Goal: Transaction & Acquisition: Book appointment/travel/reservation

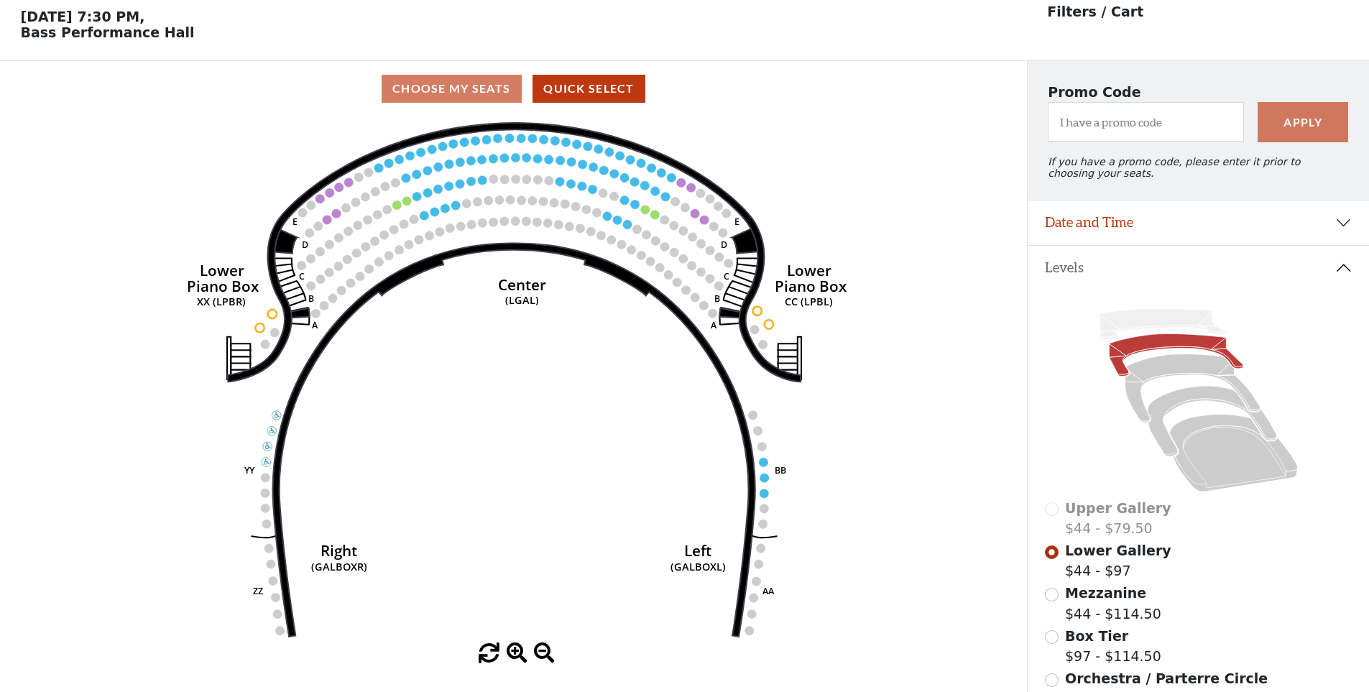
scroll to position [67, 0]
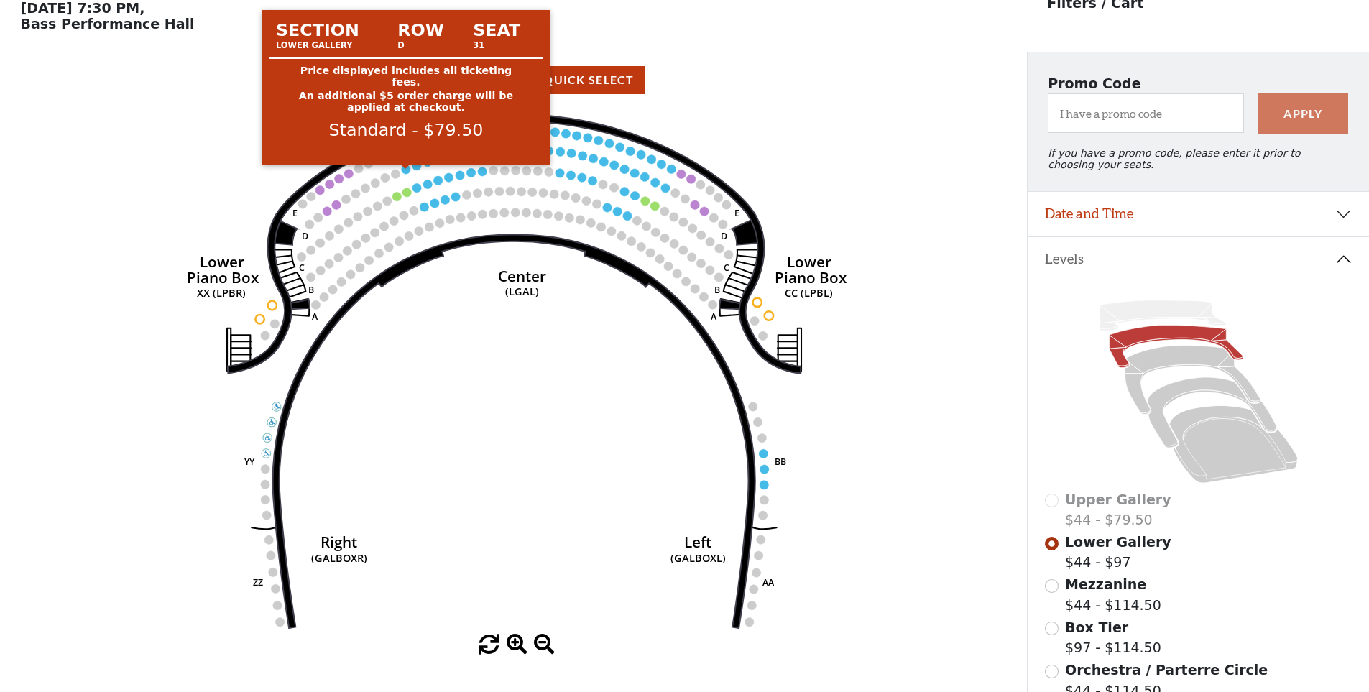
click at [408, 173] on circle at bounding box center [406, 169] width 9 height 9
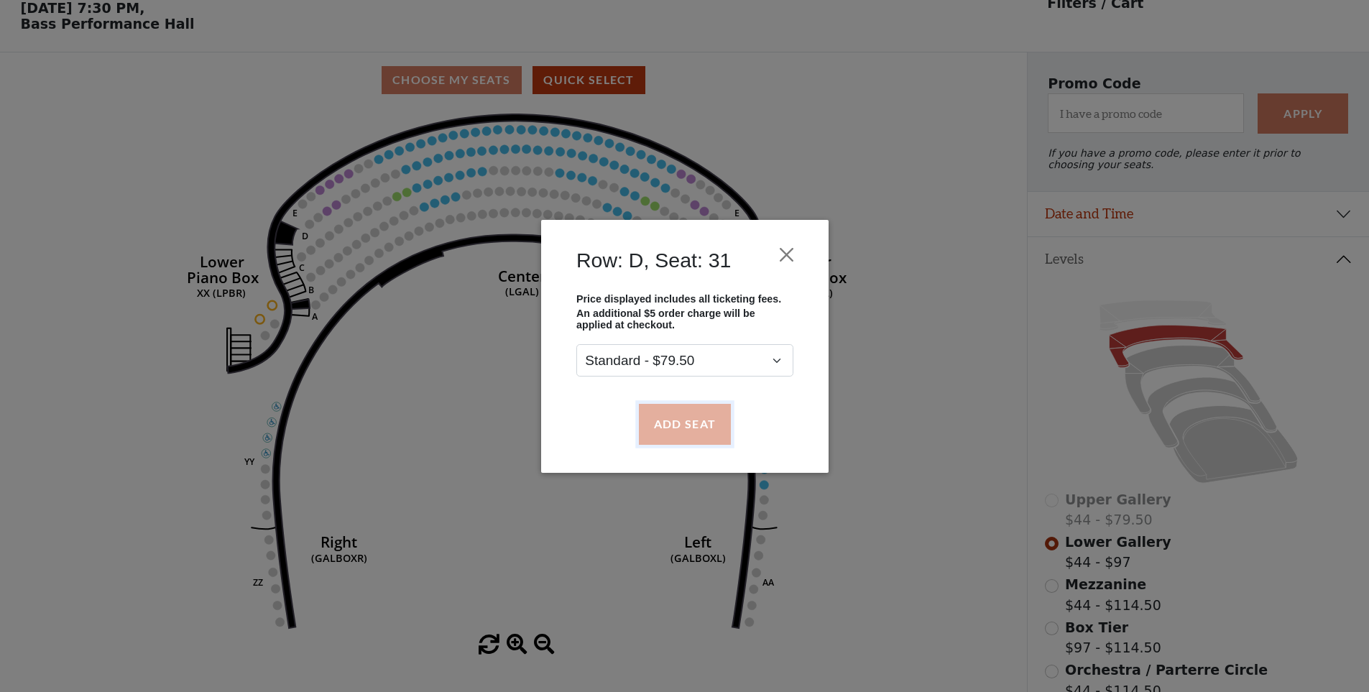
click at [673, 410] on button "Add Seat" at bounding box center [684, 424] width 92 height 40
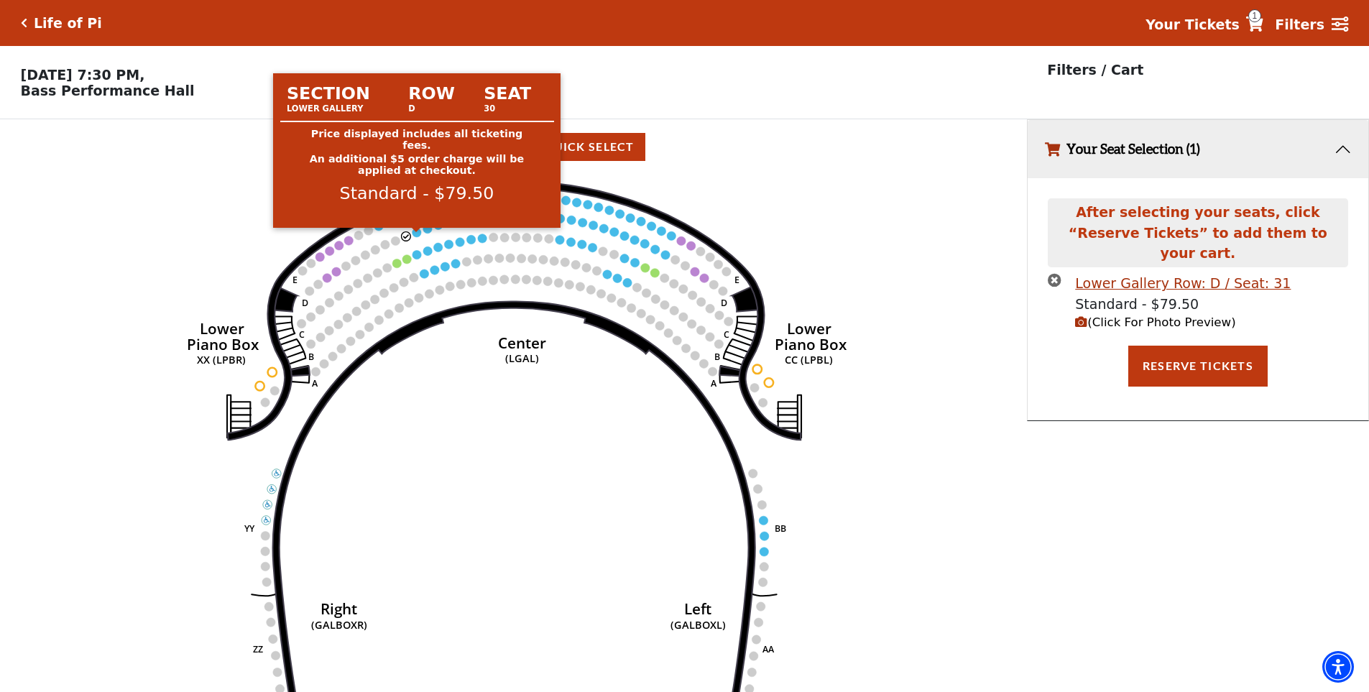
click at [416, 236] on circle at bounding box center [416, 232] width 9 height 9
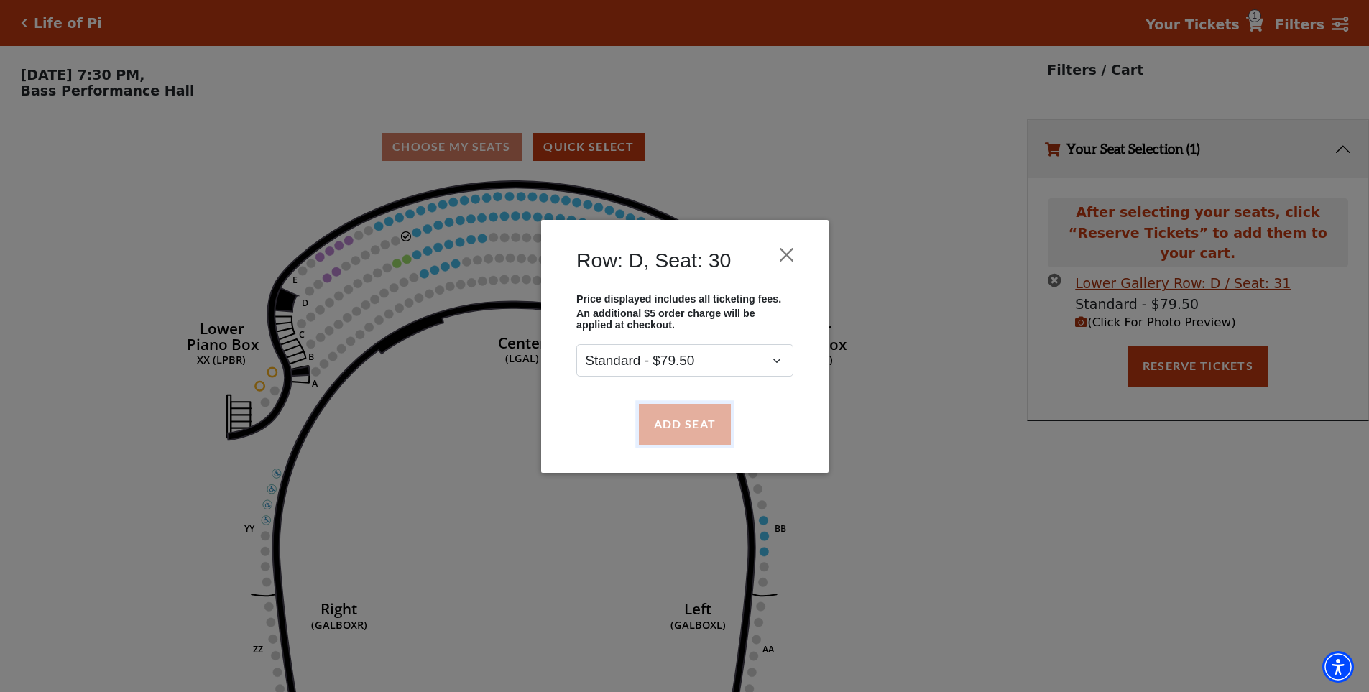
click at [663, 420] on button "Add Seat" at bounding box center [684, 424] width 92 height 40
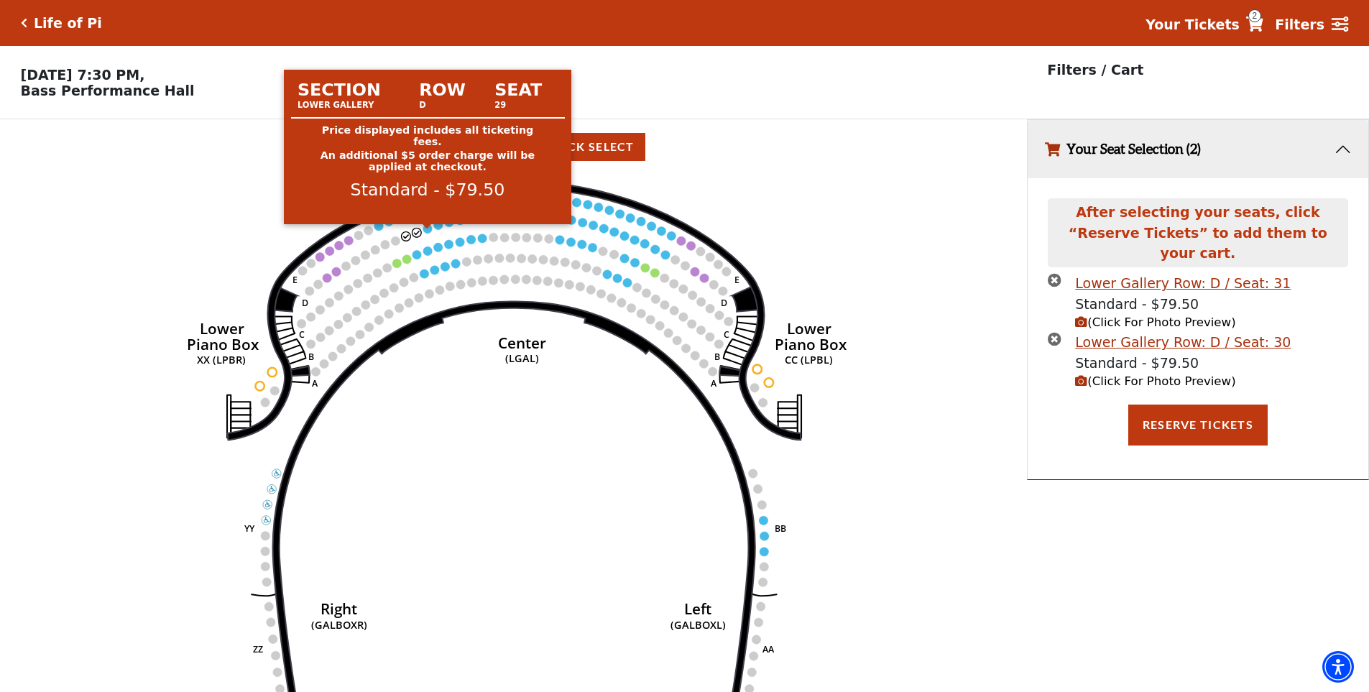
click at [425, 233] on circle at bounding box center [427, 228] width 9 height 9
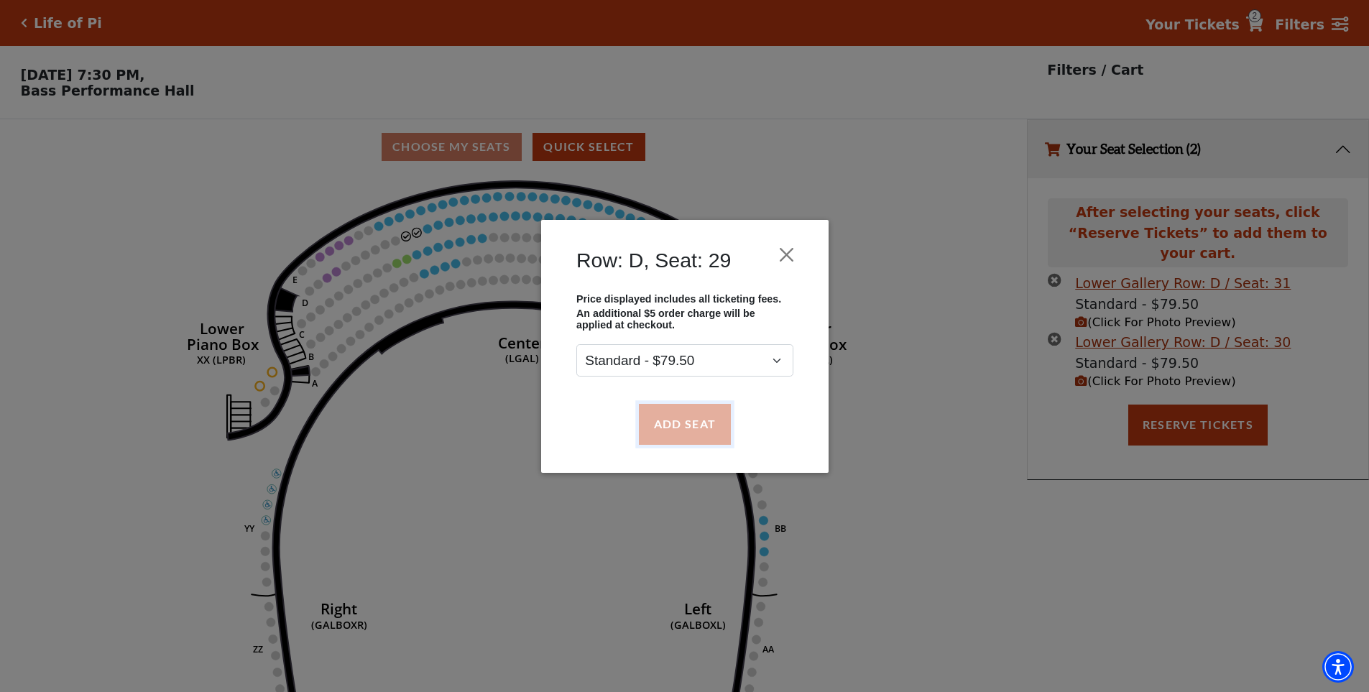
click at [662, 421] on button "Add Seat" at bounding box center [684, 424] width 92 height 40
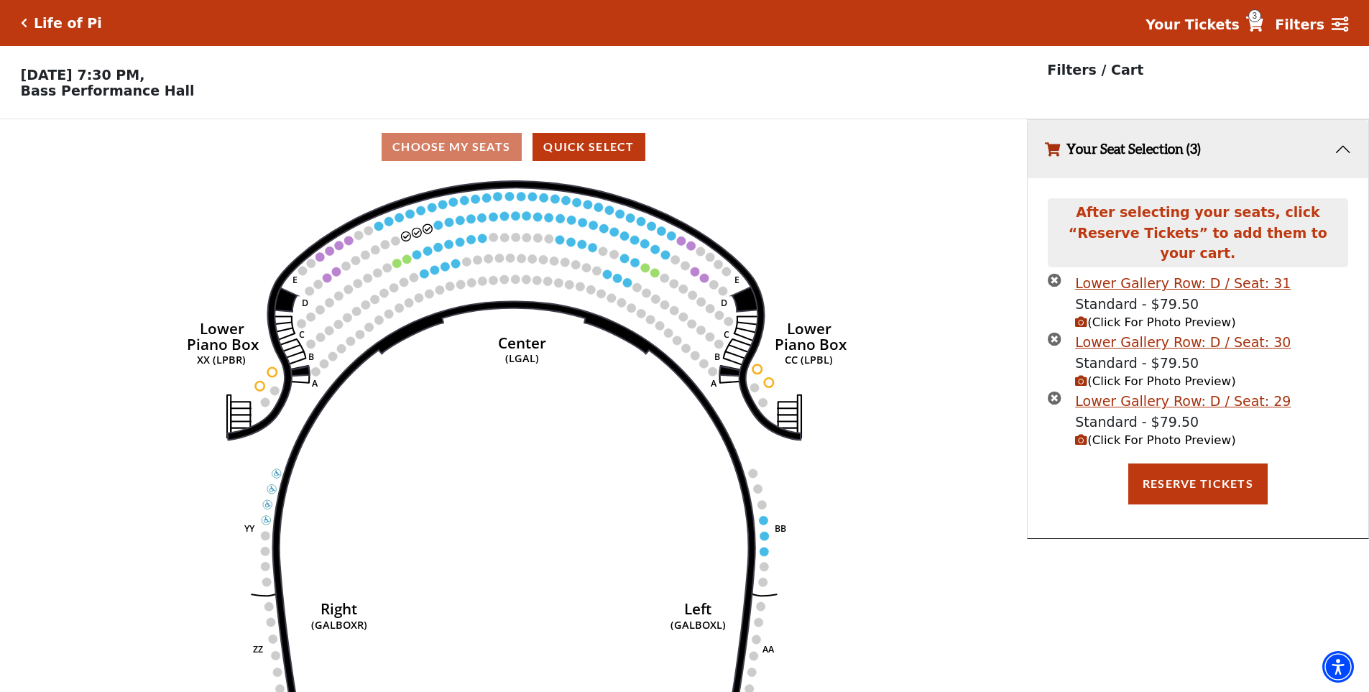
click at [444, 232] on icon "Right (GALBOXR) E D C B A E D C B A YY ZZ Left (GALBOXL) BB AA Center Lower Pia…" at bounding box center [513, 438] width 924 height 527
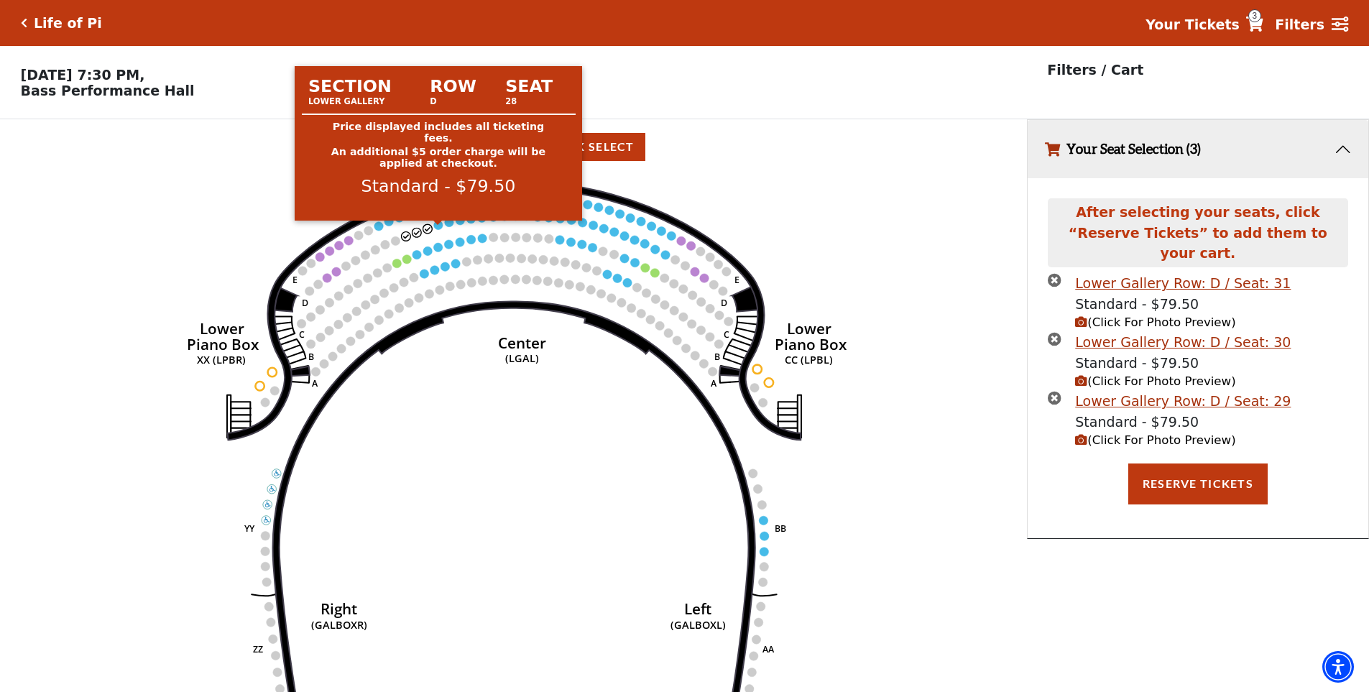
click at [438, 229] on circle at bounding box center [438, 225] width 9 height 9
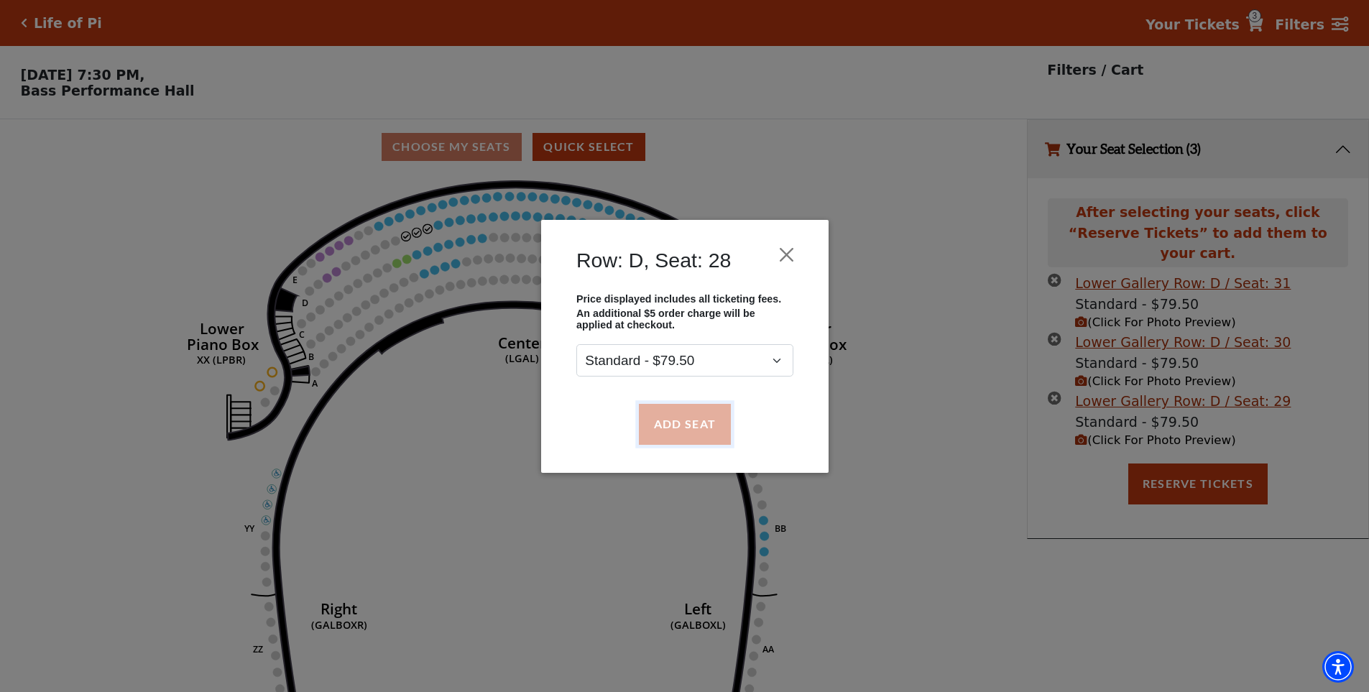
click at [703, 426] on button "Add Seat" at bounding box center [684, 424] width 92 height 40
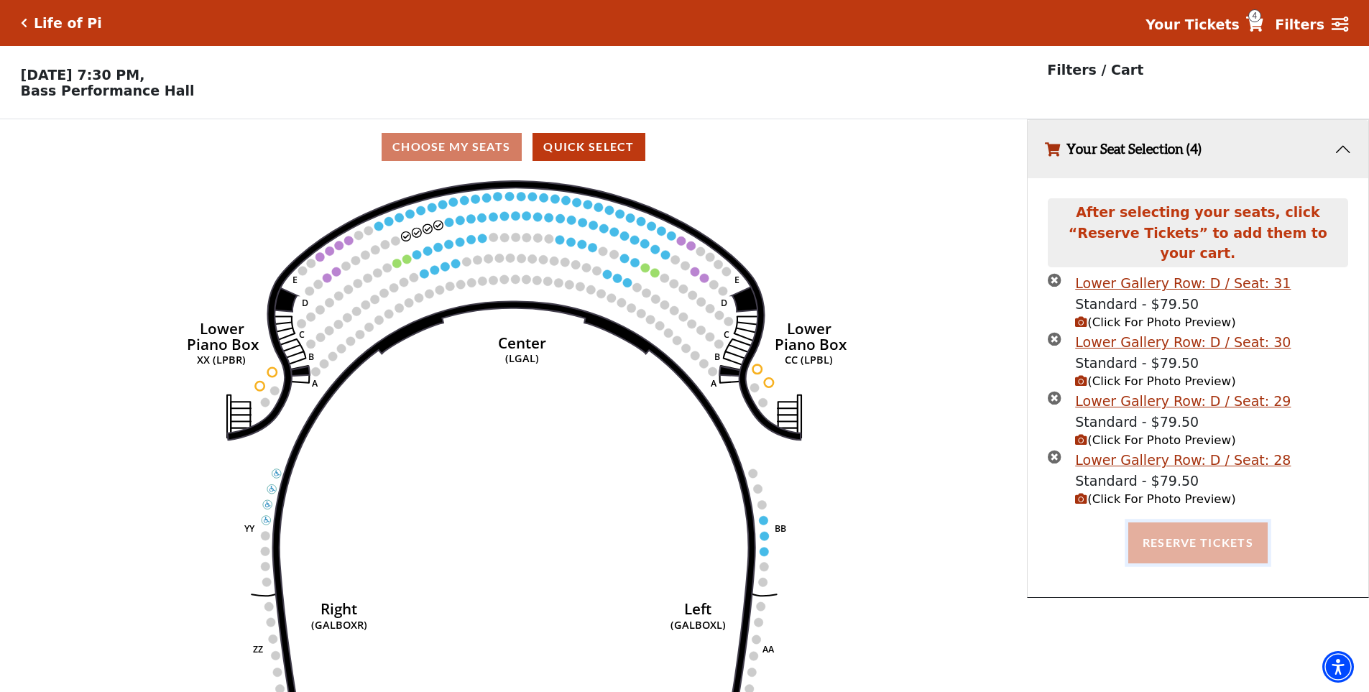
click at [1194, 525] on button "Reserve Tickets" at bounding box center [1197, 542] width 139 height 40
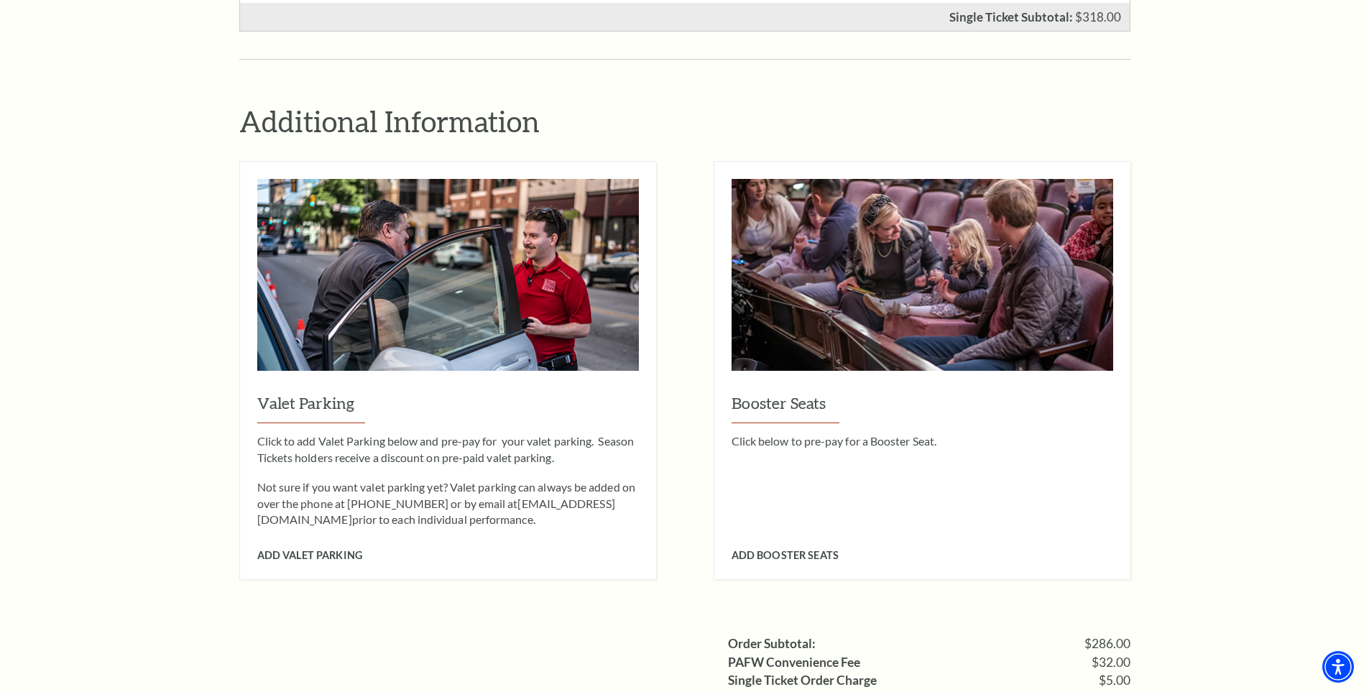
scroll to position [1293, 0]
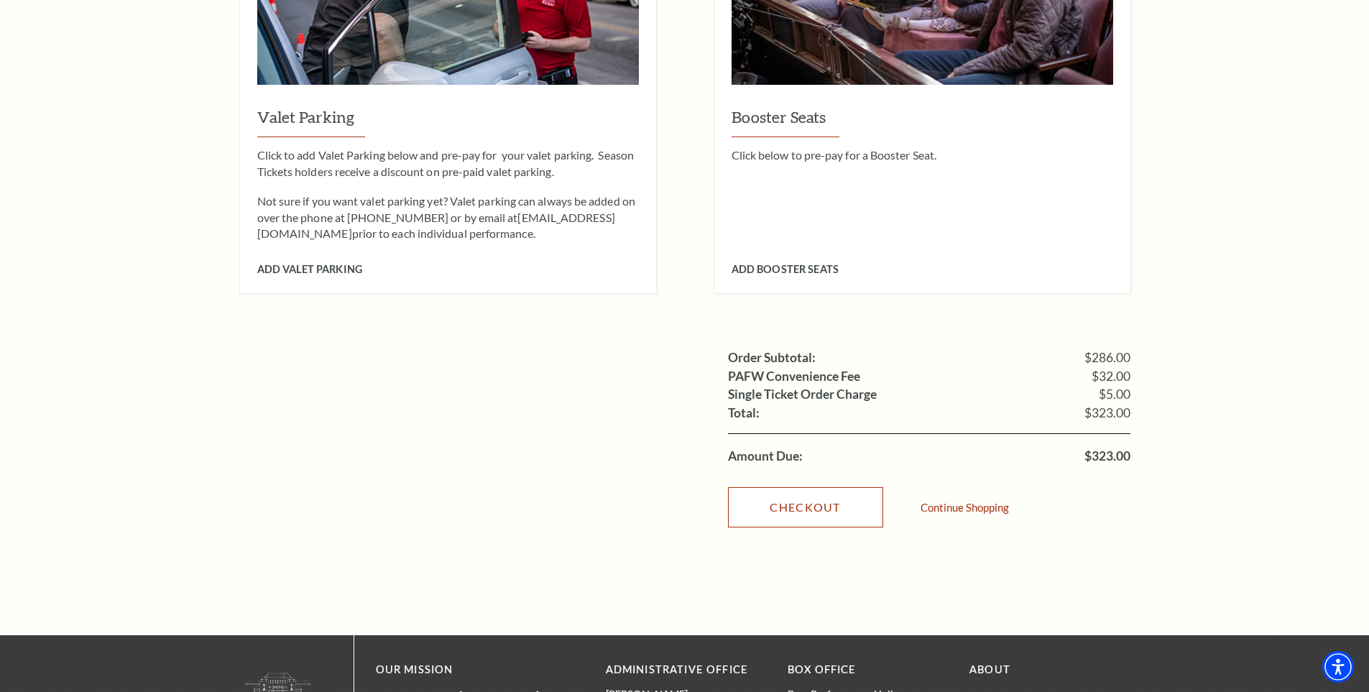
click at [788, 487] on link "Checkout" at bounding box center [805, 507] width 155 height 40
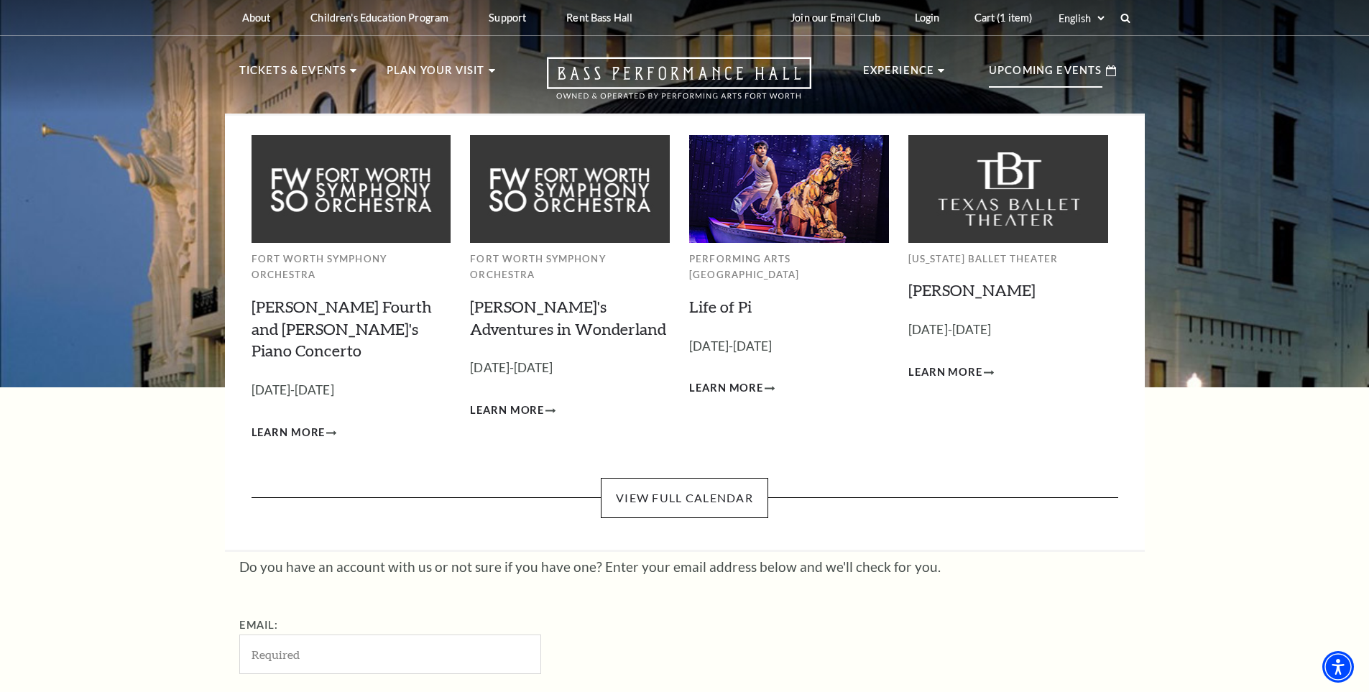
drag, startPoint x: 1002, startPoint y: 18, endPoint x: 979, endPoint y: 51, distance: 39.9
click at [1002, 18] on link "Cart (1 item)" at bounding box center [1003, 17] width 81 height 35
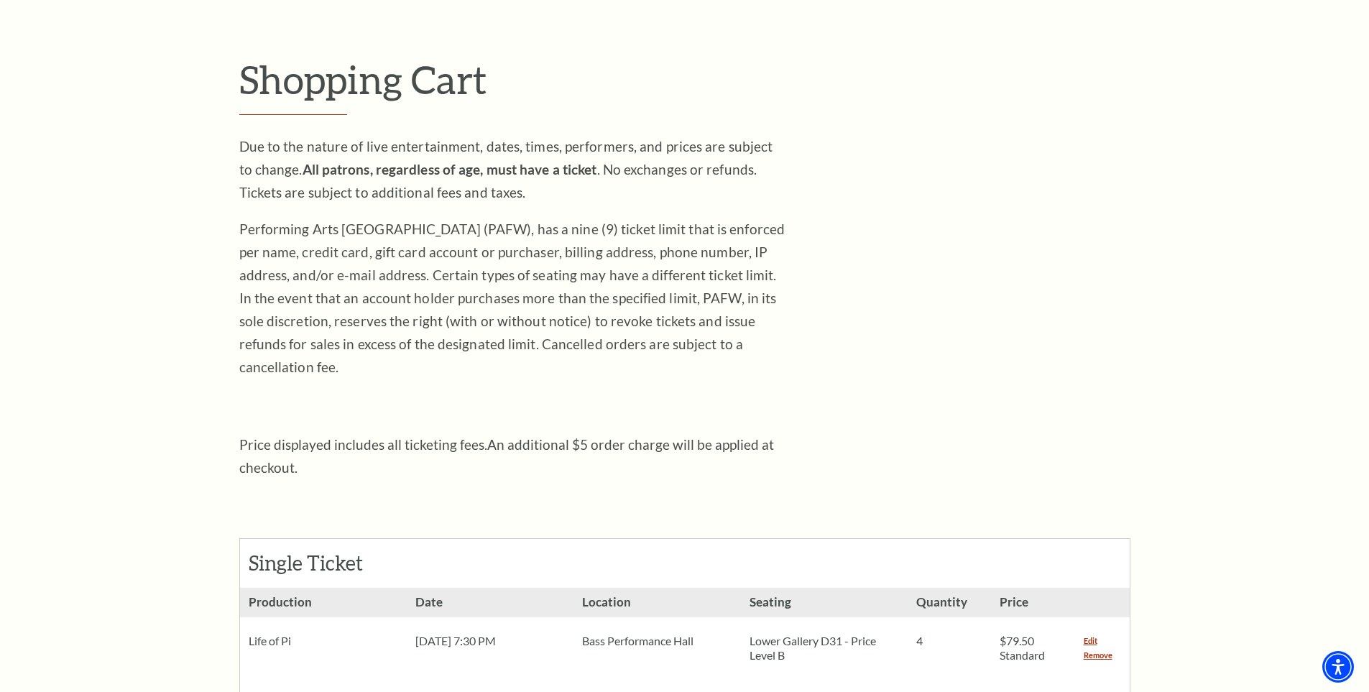
scroll to position [336, 0]
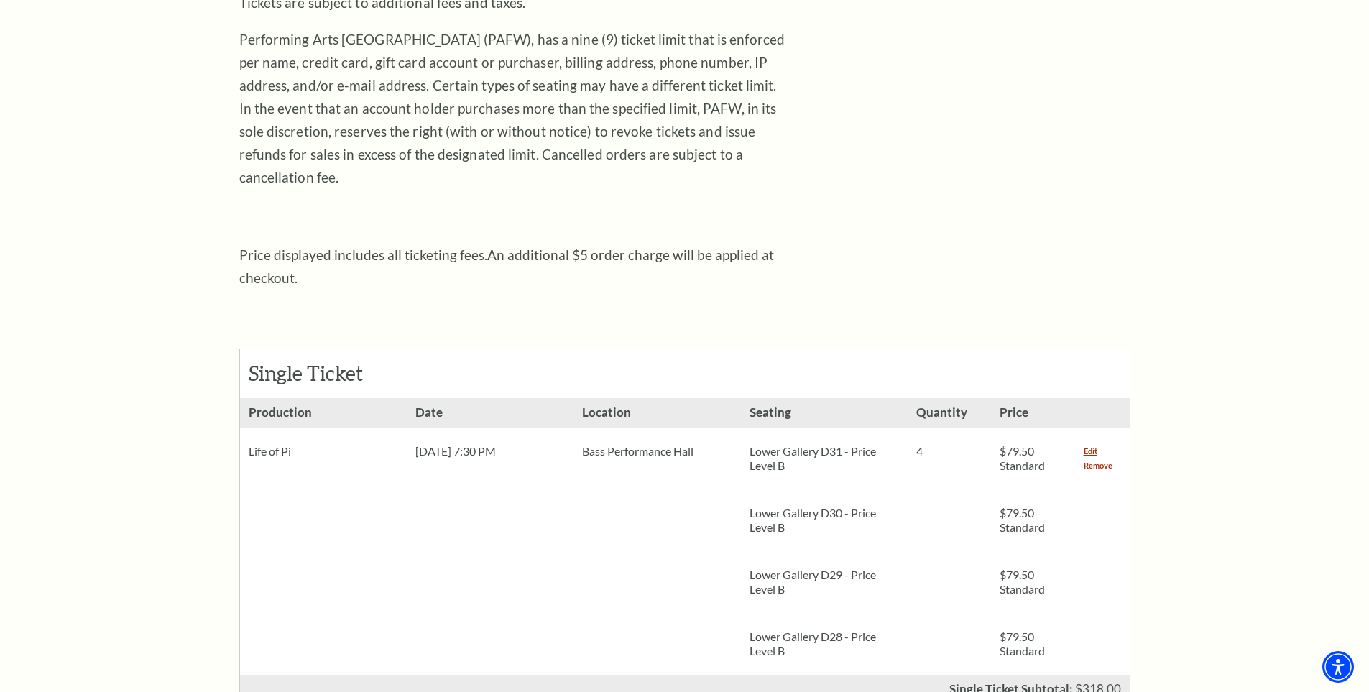
drag, startPoint x: 1098, startPoint y: 440, endPoint x: 1094, endPoint y: 451, distance: 11.6
click at [1098, 458] on link "Remove" at bounding box center [1098, 465] width 29 height 14
